Goal: Task Accomplishment & Management: Manage account settings

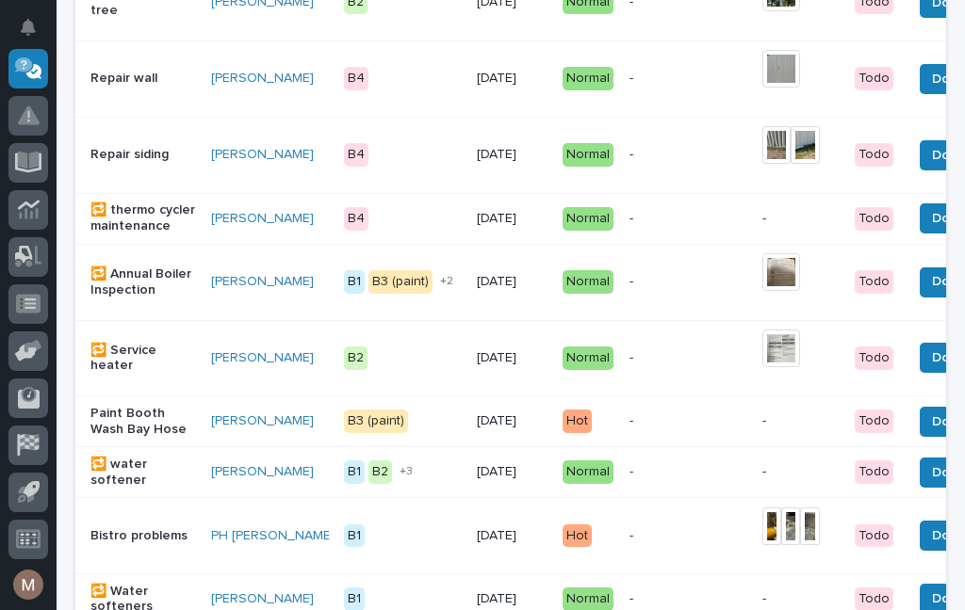
scroll to position [1062, 0]
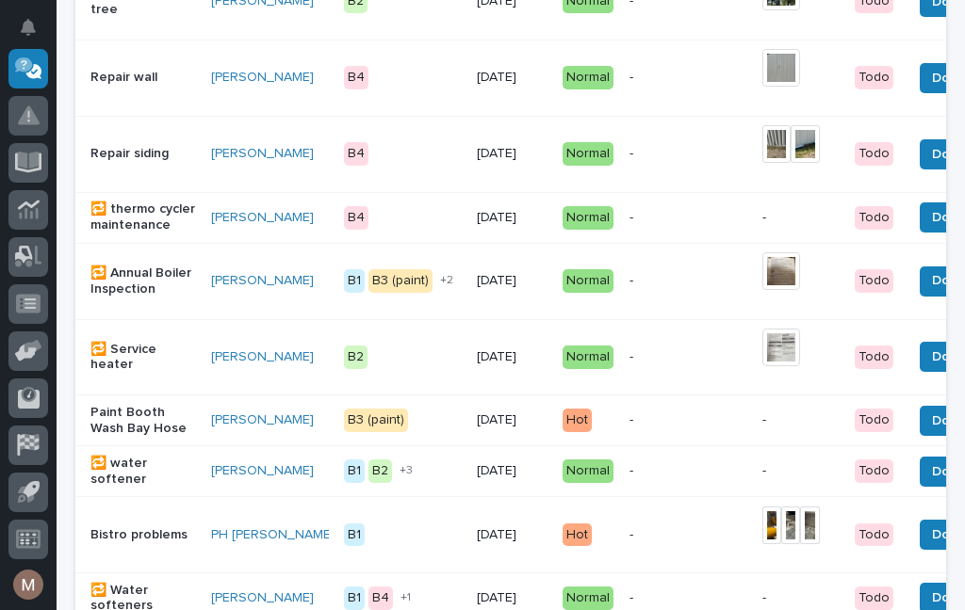
click at [919, 436] on button "Done" at bounding box center [948, 421] width 58 height 30
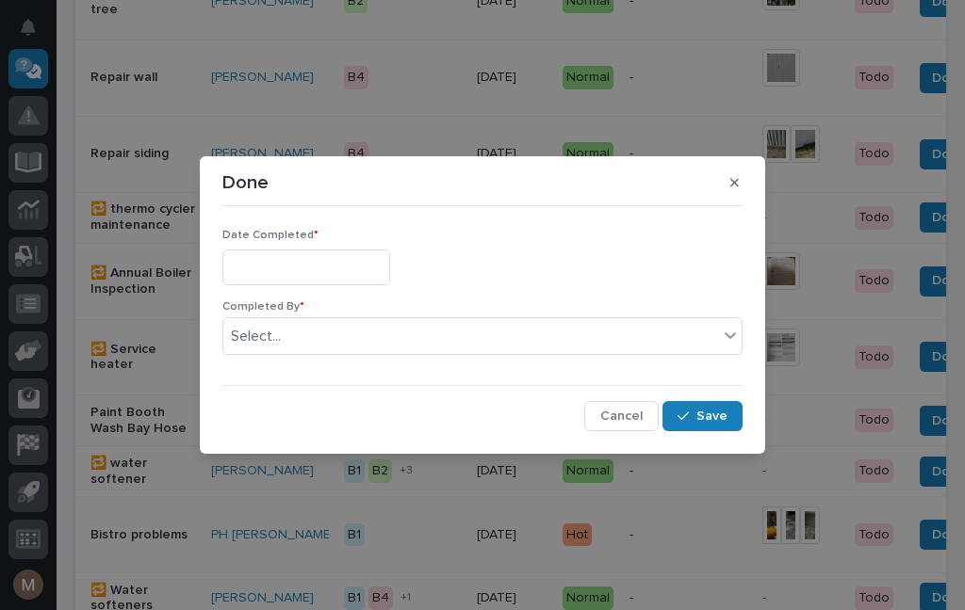
click at [291, 255] on input "text" at bounding box center [306, 267] width 168 height 35
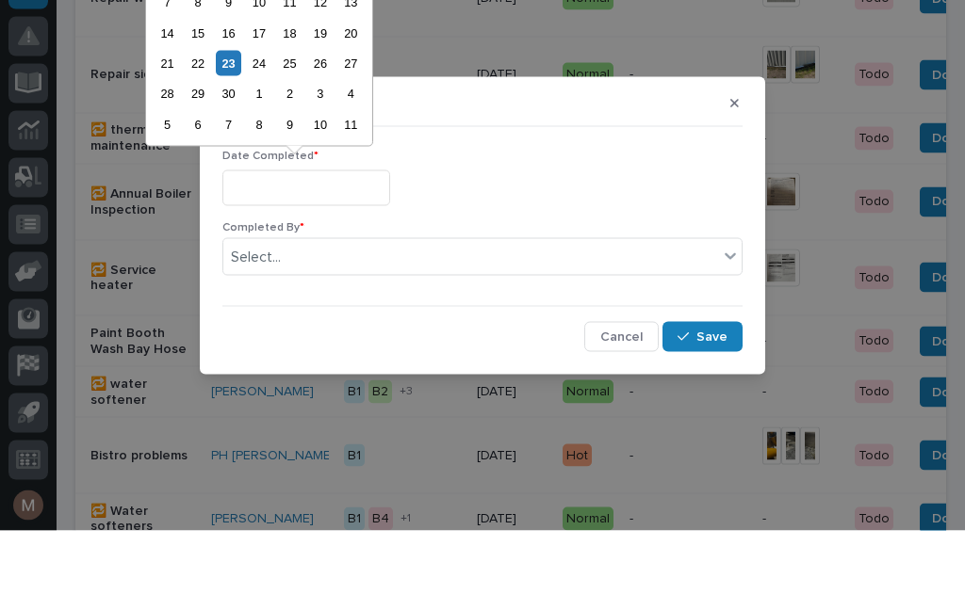
click at [239, 130] on div "23" at bounding box center [228, 142] width 25 height 25
type input "**********"
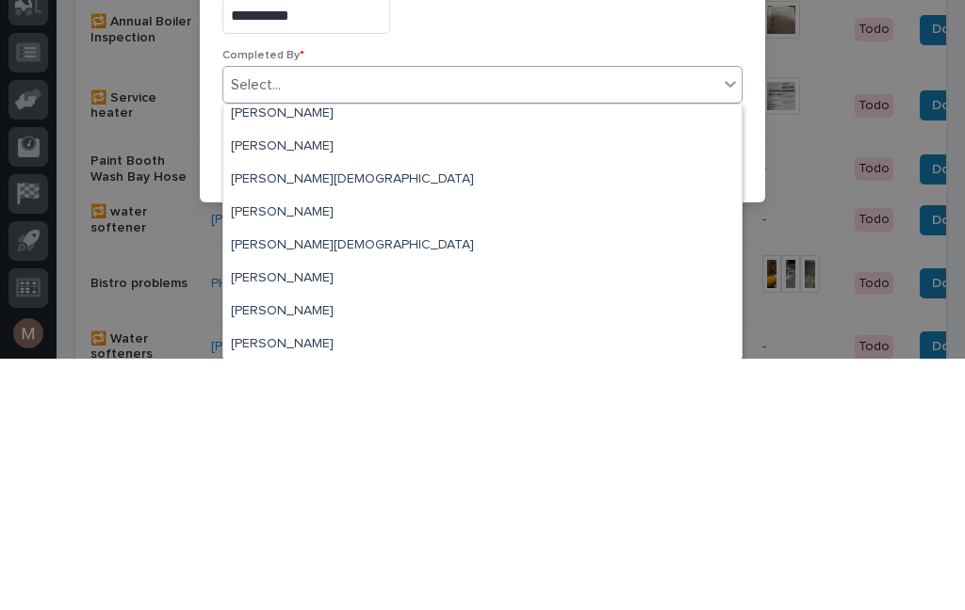
scroll to position [46, 0]
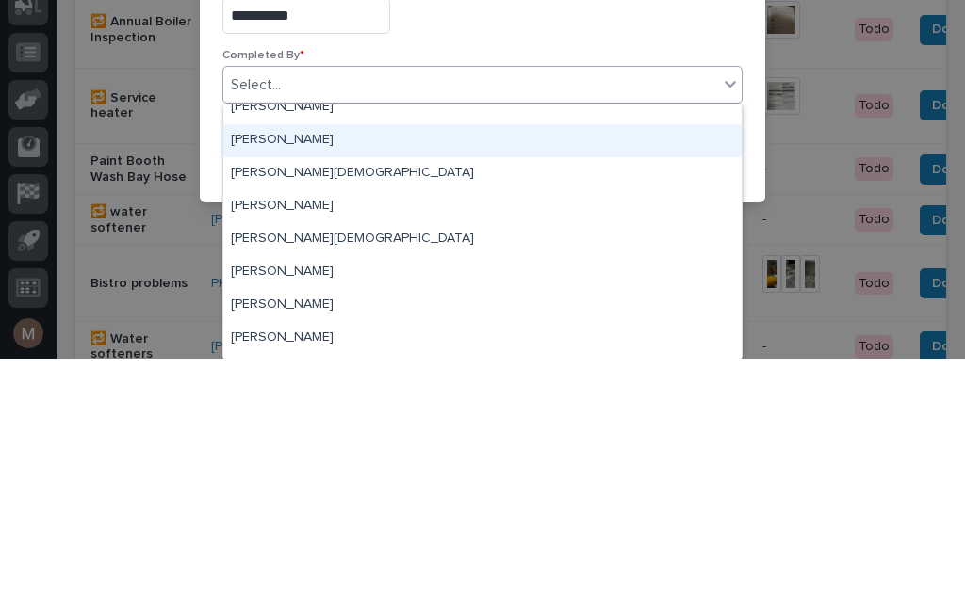
click at [297, 376] on div "[PERSON_NAME]" at bounding box center [482, 392] width 518 height 33
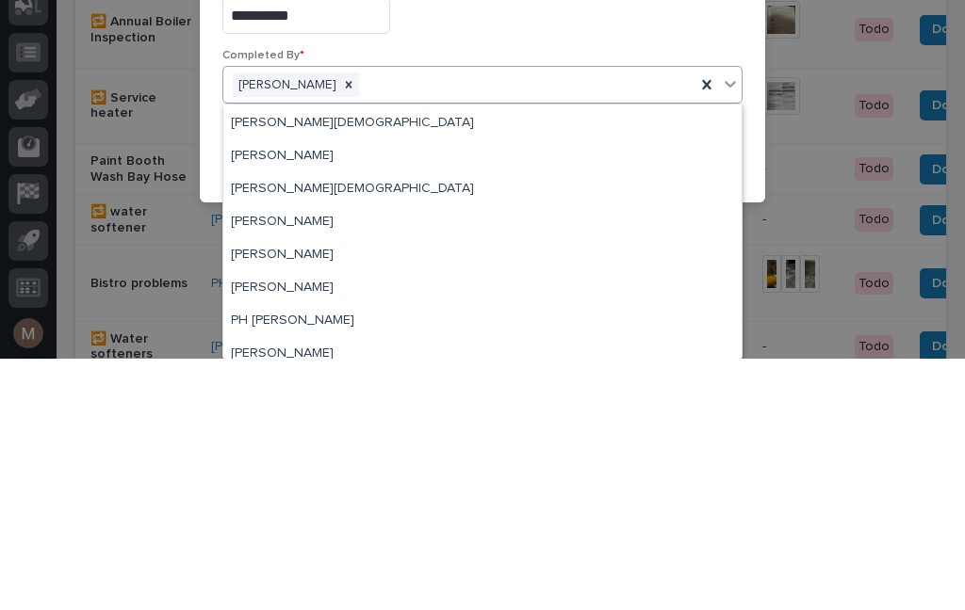
scroll to position [62, 0]
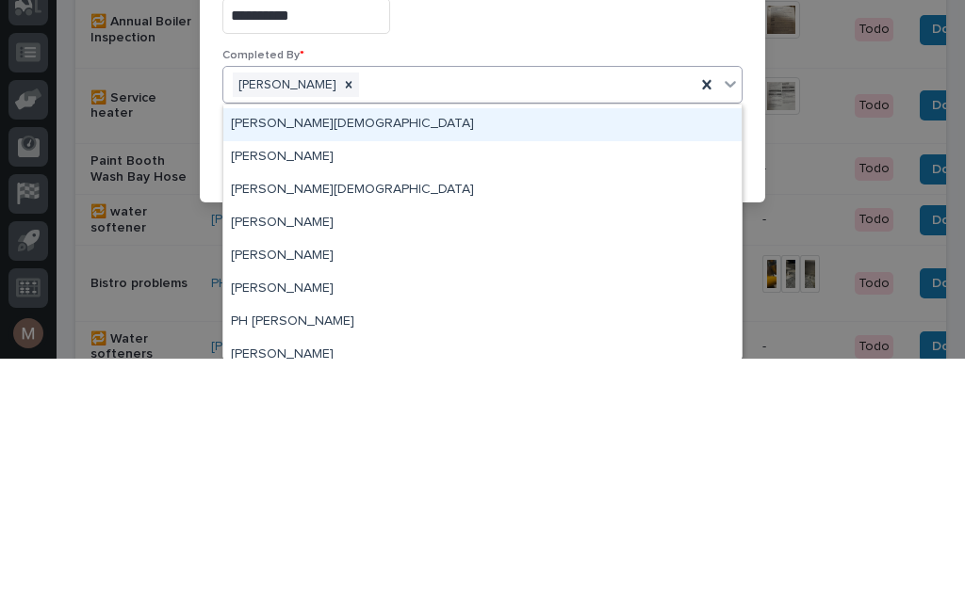
click at [282, 360] on div "[PERSON_NAME][DEMOGRAPHIC_DATA]" at bounding box center [482, 376] width 518 height 33
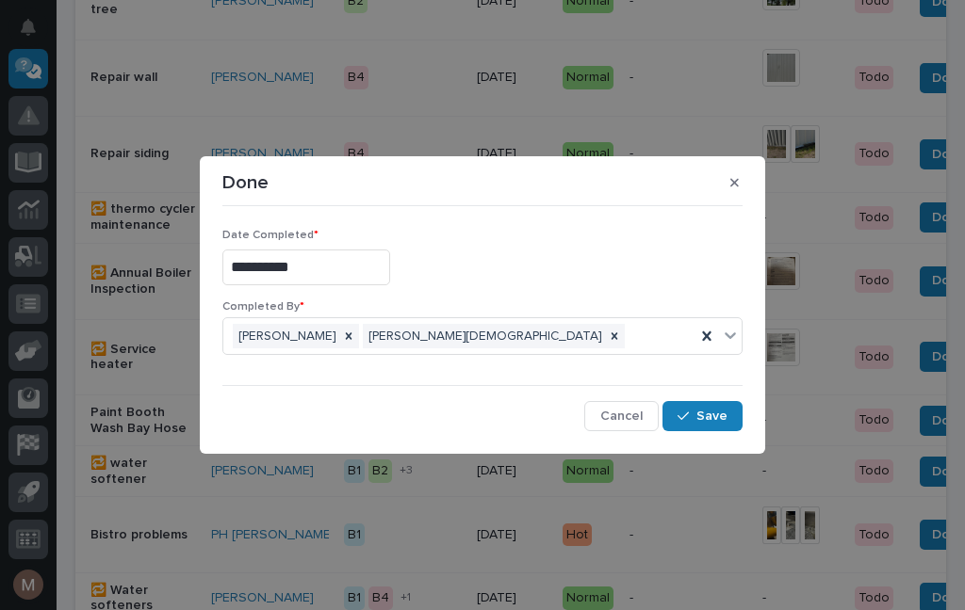
click at [691, 428] on button "Save" at bounding box center [702, 416] width 80 height 30
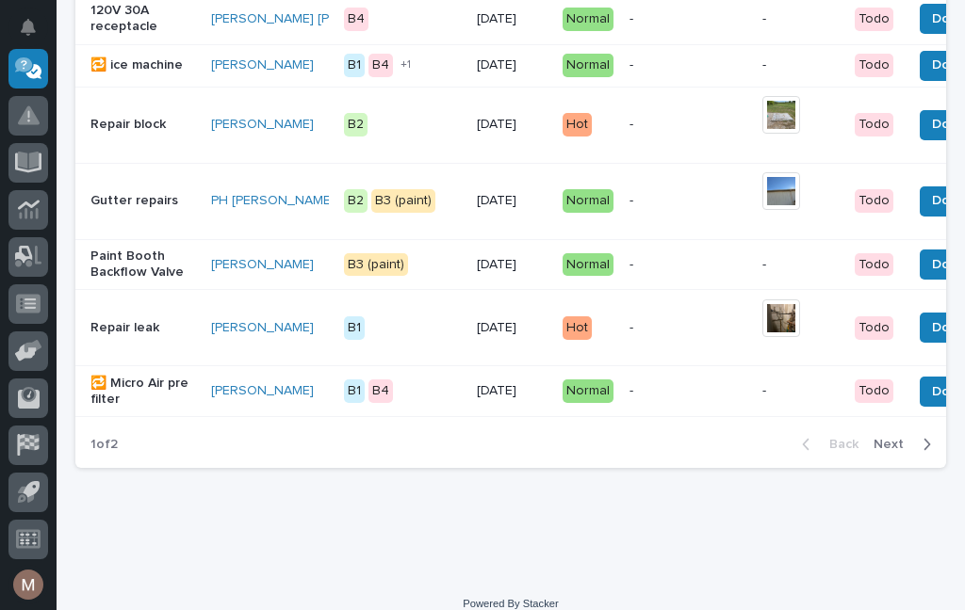
scroll to position [1809, 0]
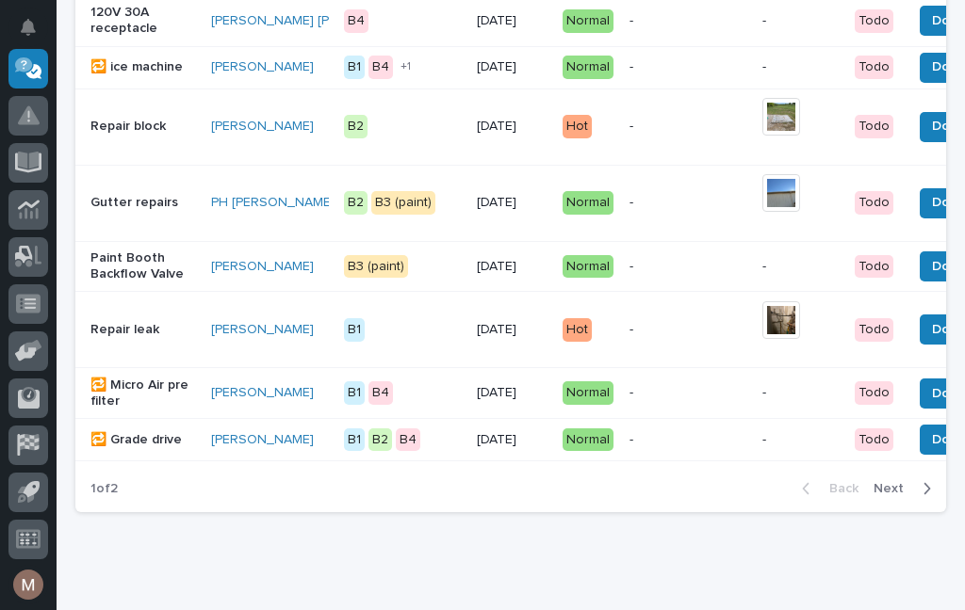
click at [137, 448] on p "🔁 Grade drive" at bounding box center [142, 440] width 105 height 16
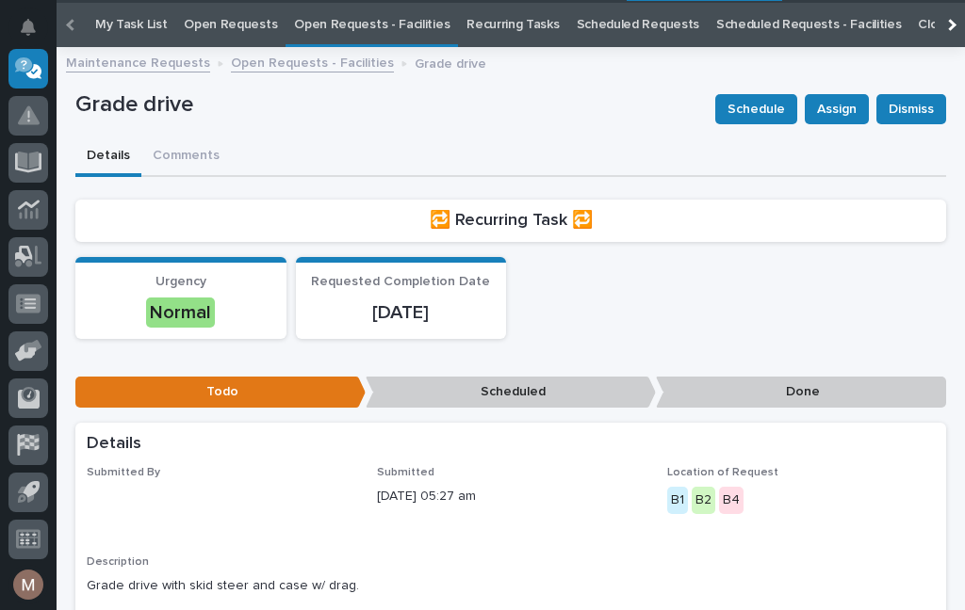
scroll to position [60, 0]
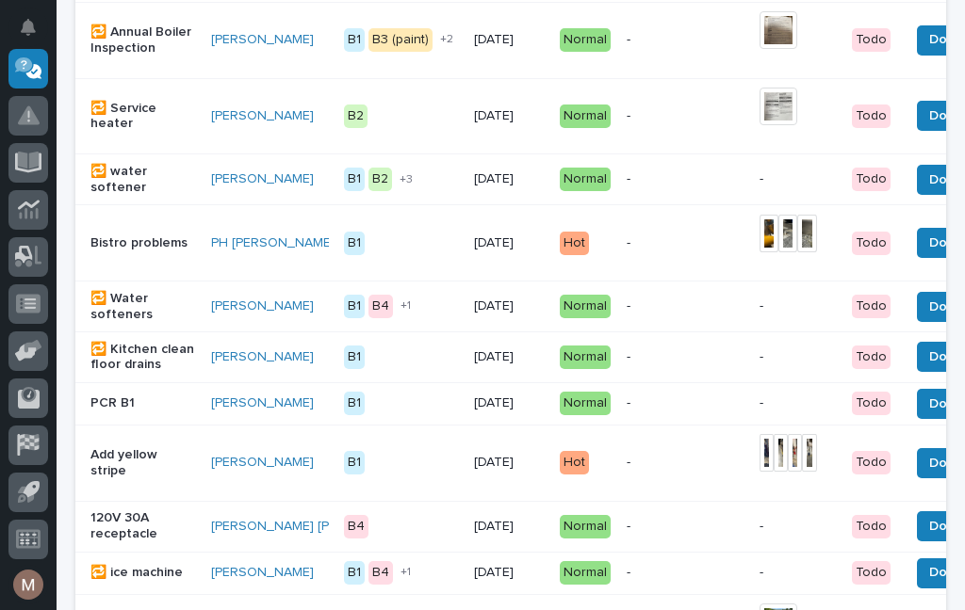
scroll to position [1303, 0]
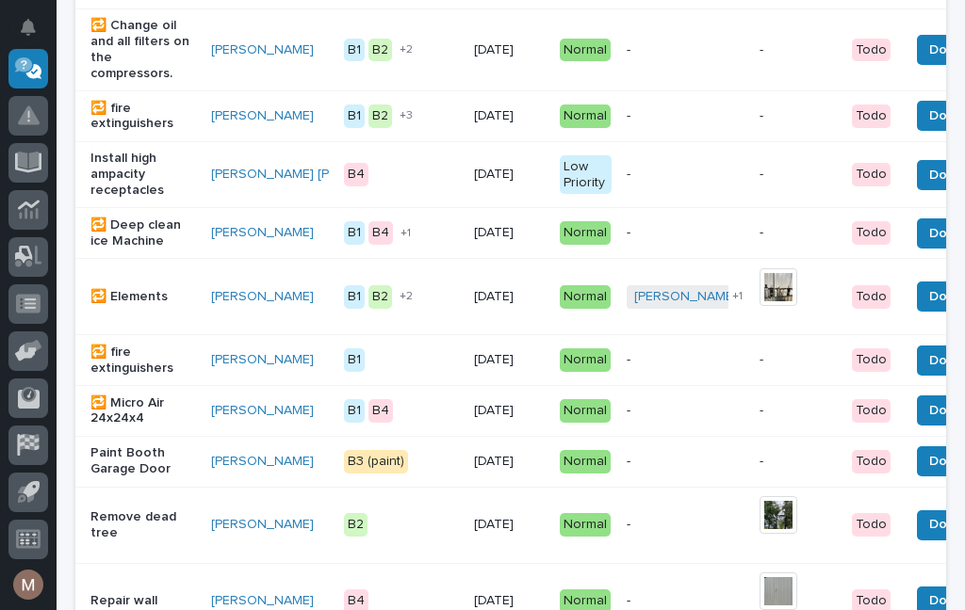
scroll to position [589, 0]
click at [125, 462] on p "Paint Booth Garage Door" at bounding box center [142, 462] width 105 height 32
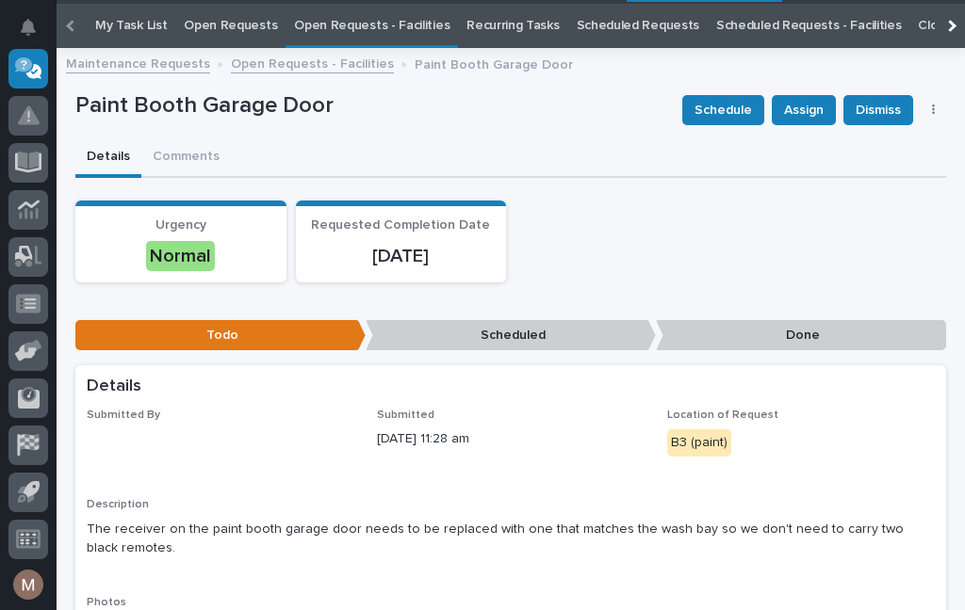
scroll to position [60, 0]
